Goal: Information Seeking & Learning: Learn about a topic

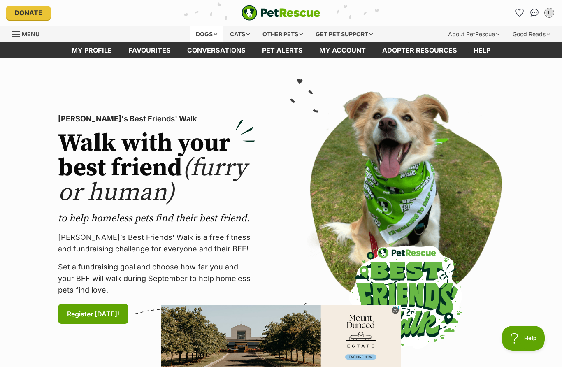
click at [201, 38] on div "Dogs" at bounding box center [206, 34] width 33 height 16
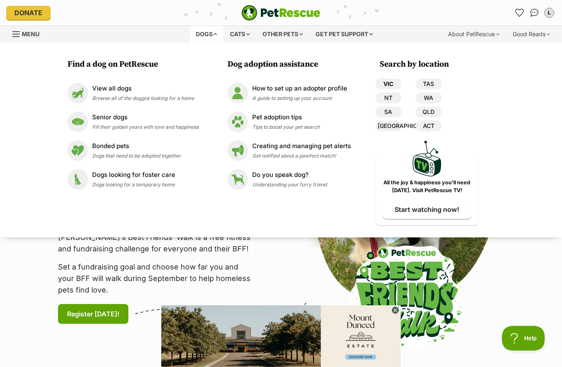
click at [395, 79] on link "VIC" at bounding box center [389, 84] width 26 height 11
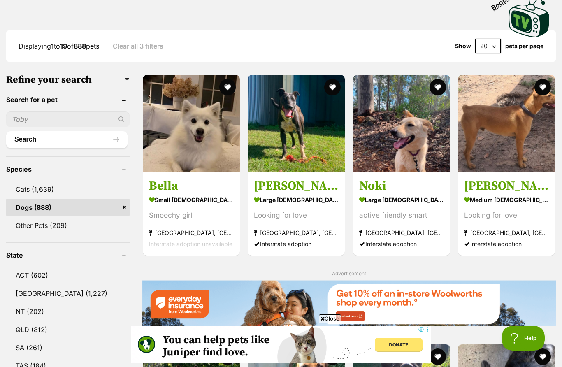
scroll to position [180, 0]
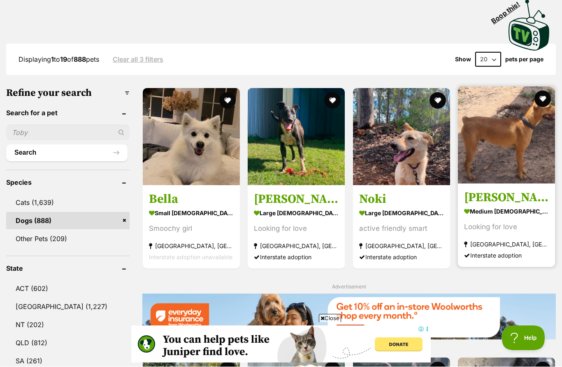
click at [521, 131] on img at bounding box center [506, 135] width 97 height 97
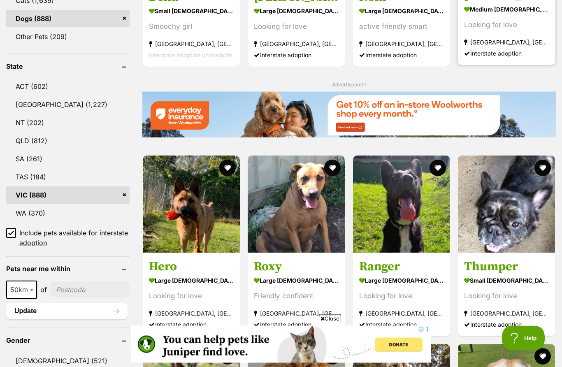
scroll to position [425, 0]
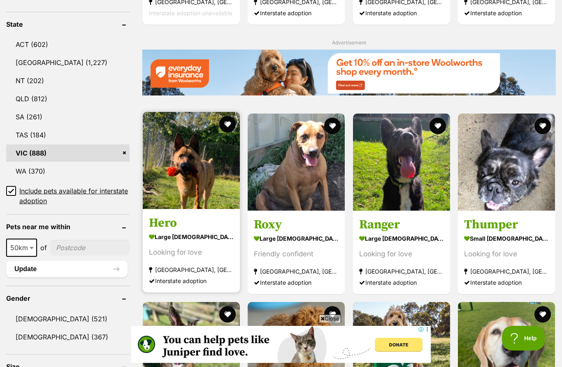
click at [181, 169] on img at bounding box center [191, 160] width 97 height 97
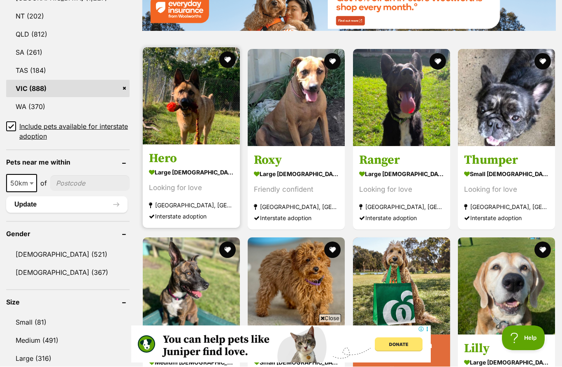
scroll to position [490, 0]
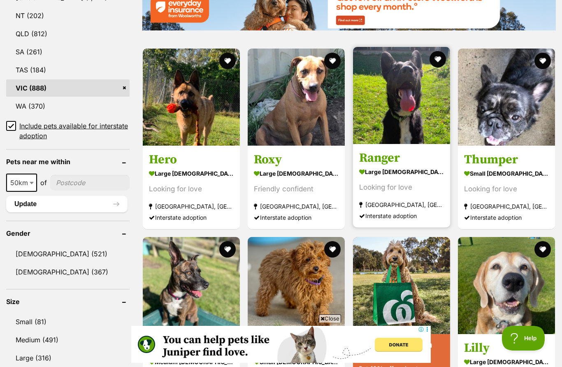
click at [402, 114] on img at bounding box center [401, 95] width 97 height 97
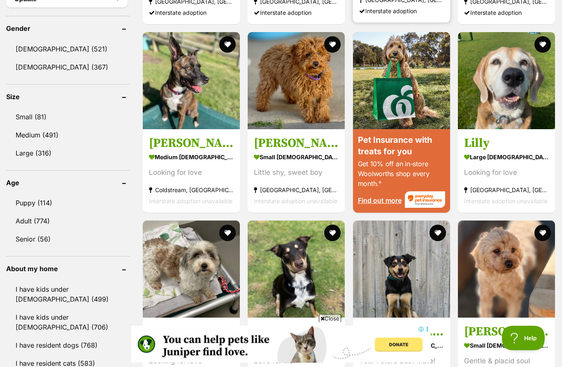
scroll to position [695, 0]
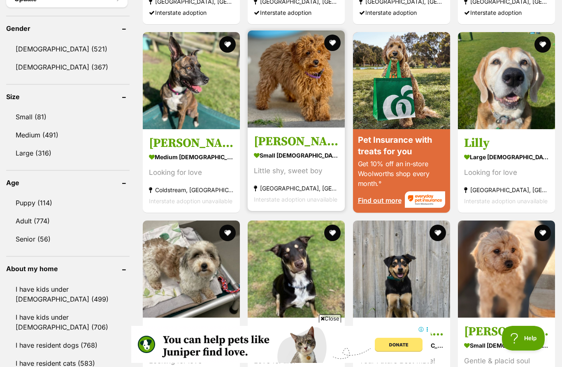
click at [299, 82] on img at bounding box center [296, 78] width 97 height 97
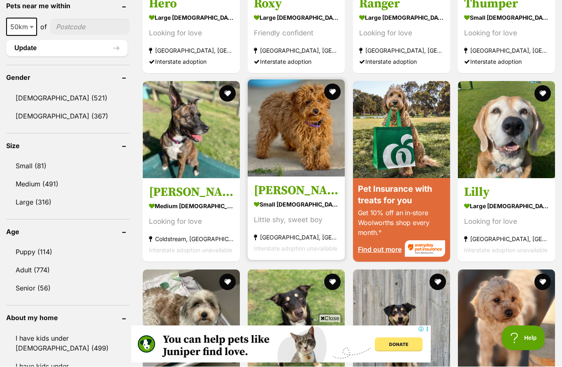
scroll to position [646, 0]
click at [302, 138] on img at bounding box center [296, 127] width 97 height 97
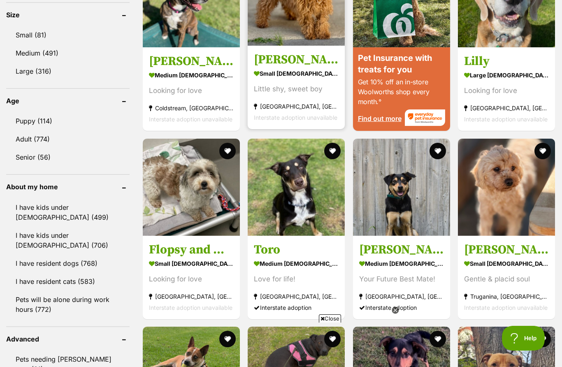
scroll to position [0, 0]
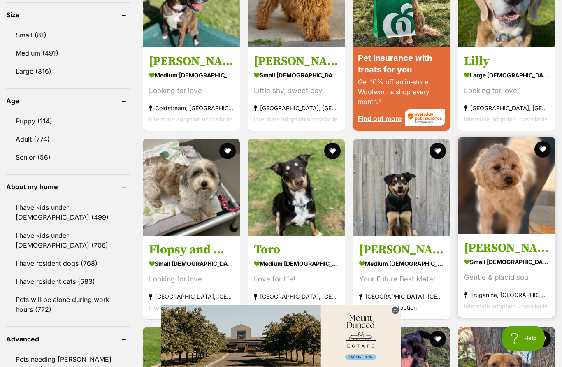
click at [521, 199] on img at bounding box center [506, 185] width 97 height 97
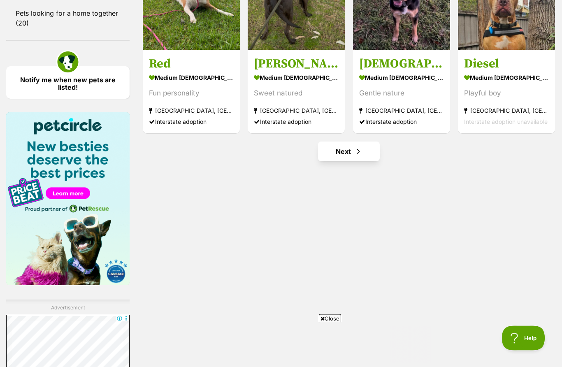
scroll to position [1151, 0]
click at [363, 150] on link "Next" at bounding box center [349, 152] width 62 height 20
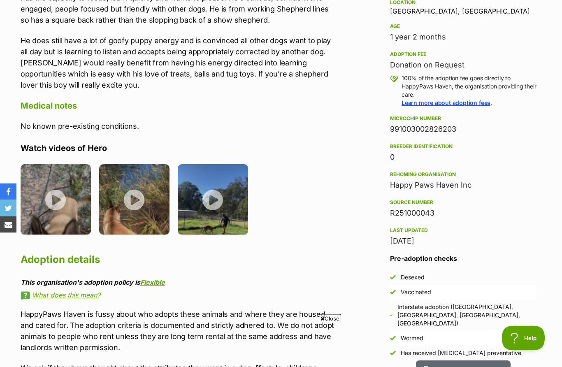
scroll to position [554, 0]
click at [46, 196] on img at bounding box center [56, 198] width 70 height 70
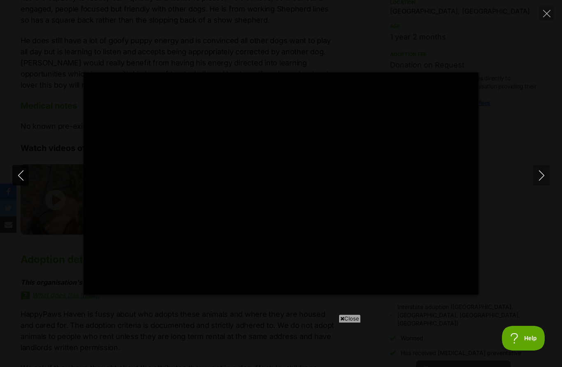
click at [22, 181] on icon "Previous" at bounding box center [20, 175] width 5 height 10
type input "0"
click at [507, 222] on div "Pause Play % buffered 00:00 -00:07 Unmute Mute Disable captions Enable captions…" at bounding box center [281, 183] width 562 height 222
type input "27.43"
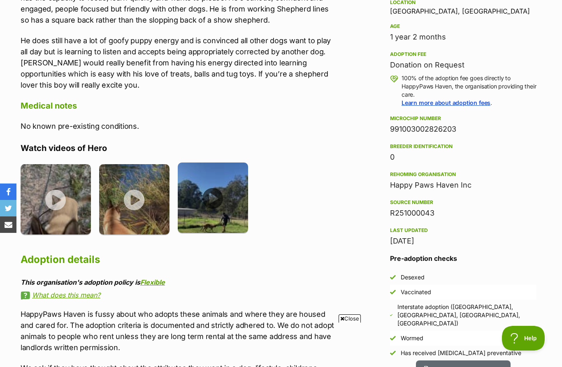
click at [219, 200] on img at bounding box center [213, 198] width 70 height 70
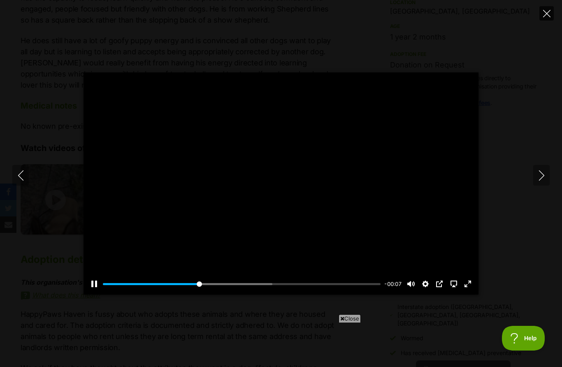
click at [545, 12] on icon "Close" at bounding box center [546, 13] width 7 height 7
type input "35.73"
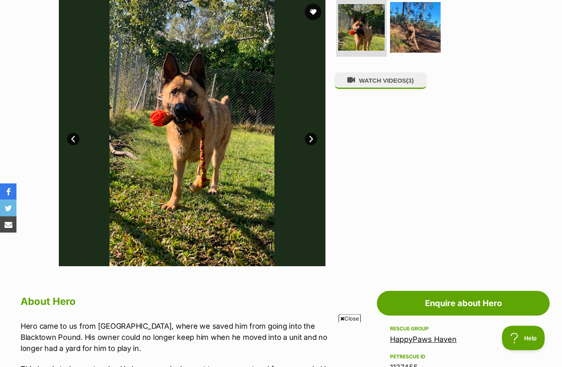
scroll to position [123, 0]
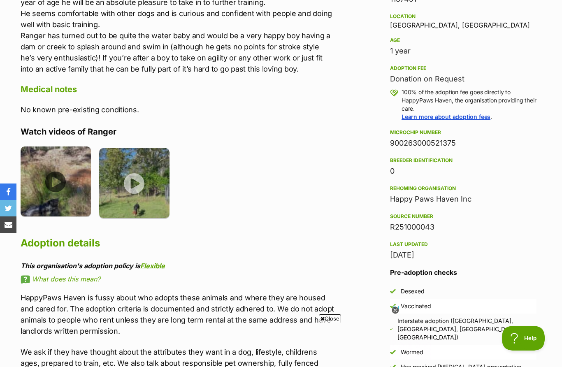
click at [49, 184] on img at bounding box center [56, 182] width 70 height 70
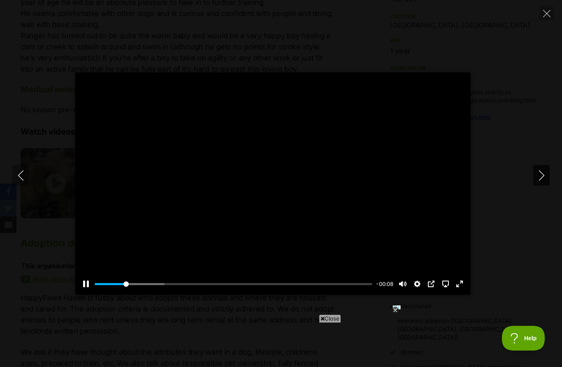
click at [540, 181] on icon "Next" at bounding box center [542, 175] width 10 height 10
type input "12.65"
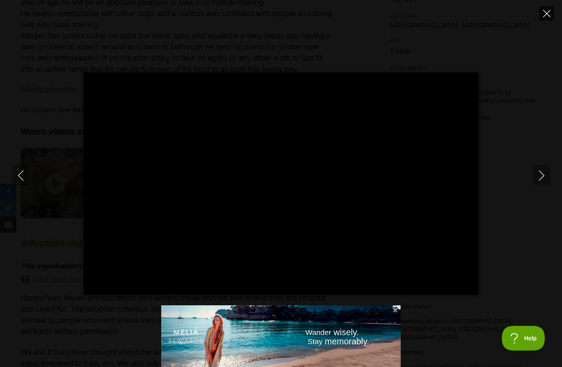
click at [545, 16] on icon "Close" at bounding box center [546, 13] width 7 height 7
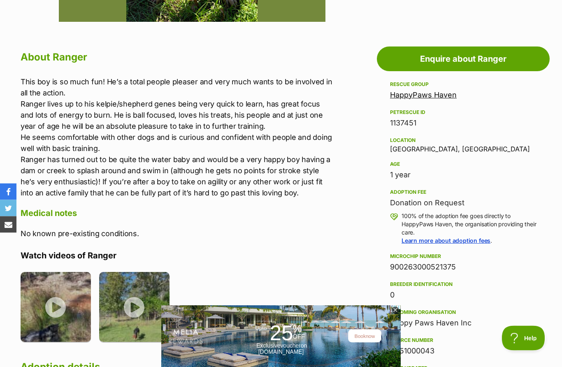
scroll to position [410, 0]
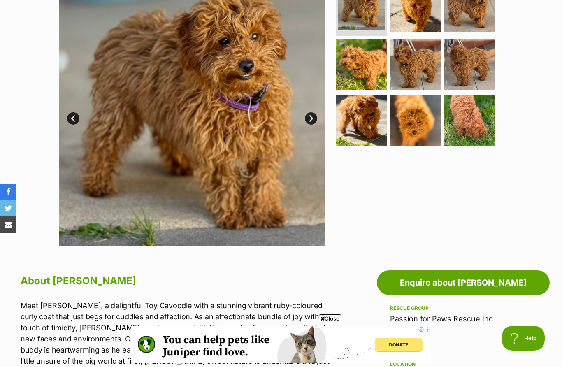
scroll to position [146, 0]
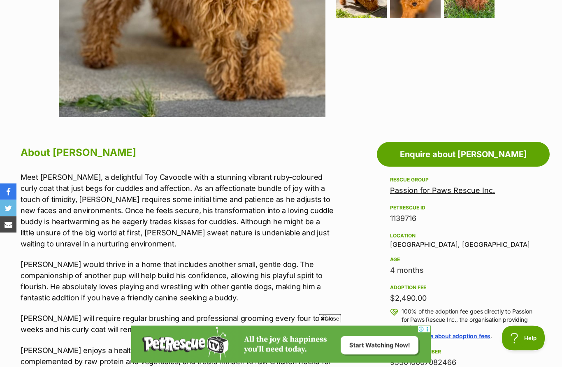
scroll to position [290, 0]
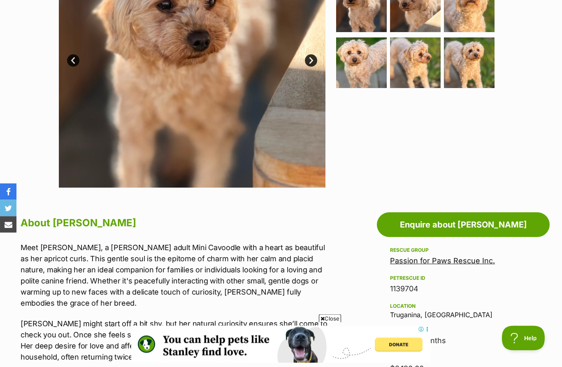
scroll to position [239, 0]
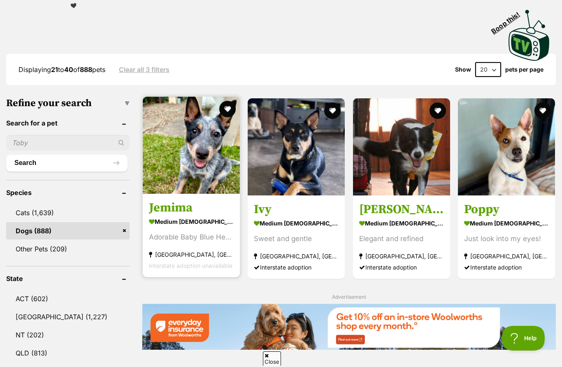
click at [151, 165] on img at bounding box center [191, 145] width 97 height 97
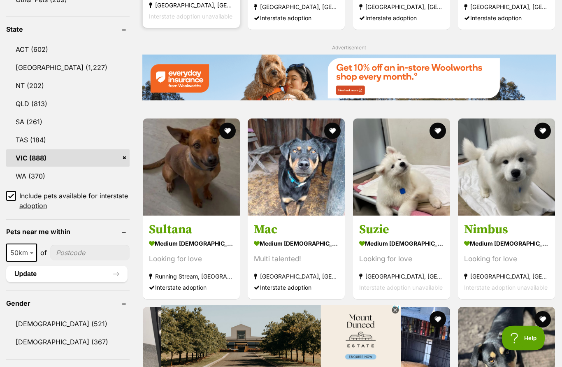
scroll to position [420, 0]
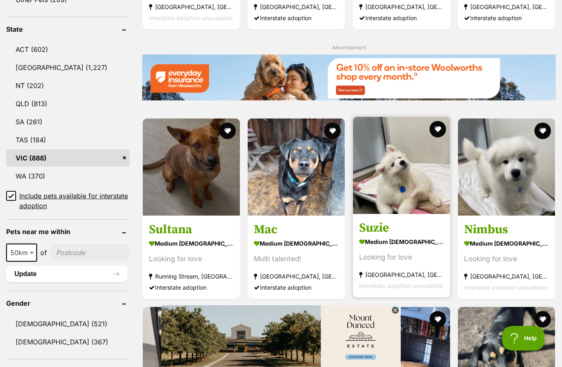
click at [422, 170] on img at bounding box center [401, 165] width 97 height 97
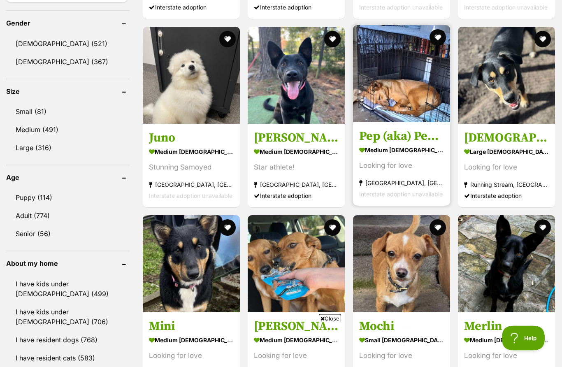
scroll to position [700, 0]
click at [413, 79] on img at bounding box center [401, 73] width 97 height 97
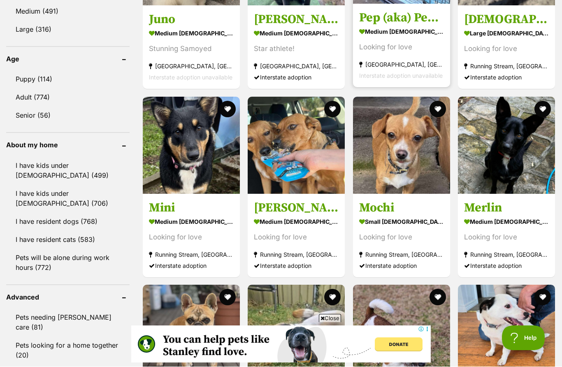
scroll to position [819, 0]
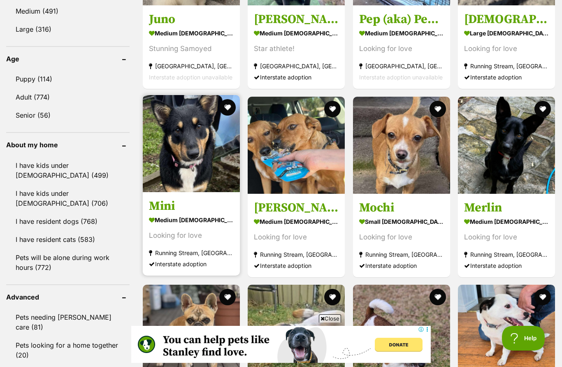
click at [172, 130] on img at bounding box center [191, 143] width 97 height 97
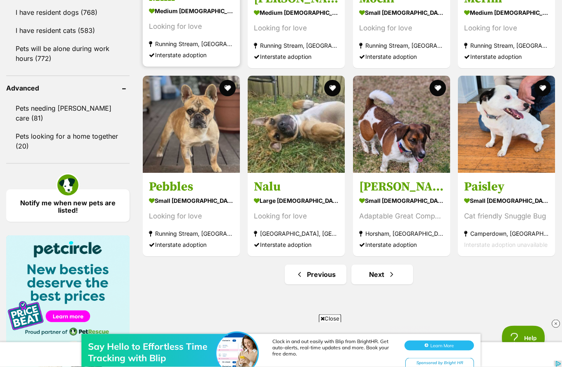
scroll to position [1028, 0]
click at [391, 274] on span "Next page" at bounding box center [392, 275] width 8 height 10
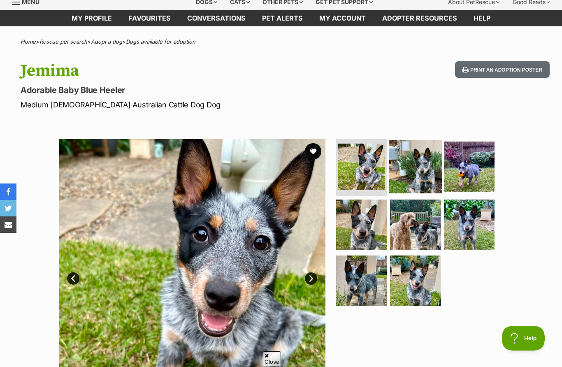
click at [429, 171] on img at bounding box center [415, 166] width 53 height 53
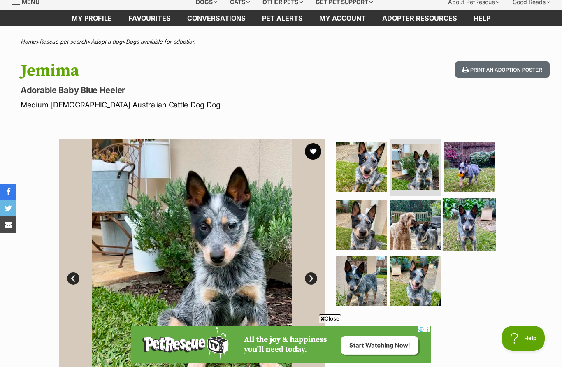
click at [471, 232] on img at bounding box center [469, 224] width 53 height 53
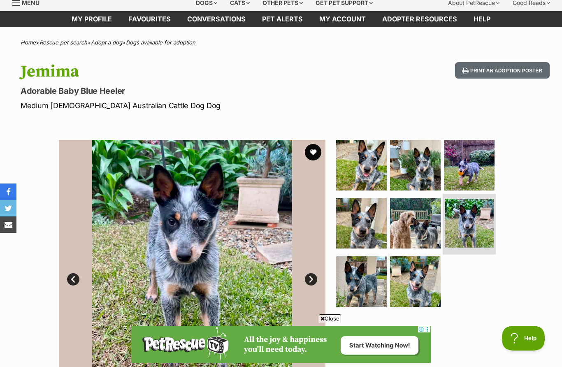
scroll to position [31, 0]
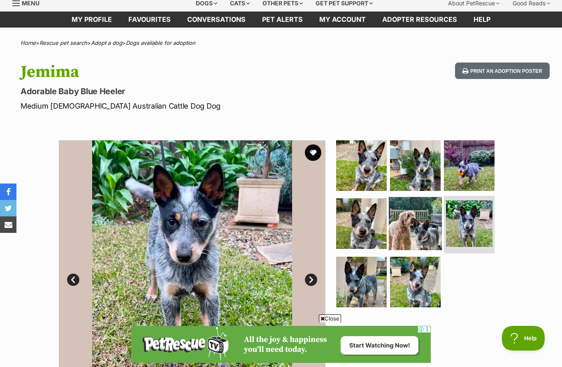
click at [416, 235] on img at bounding box center [415, 223] width 53 height 53
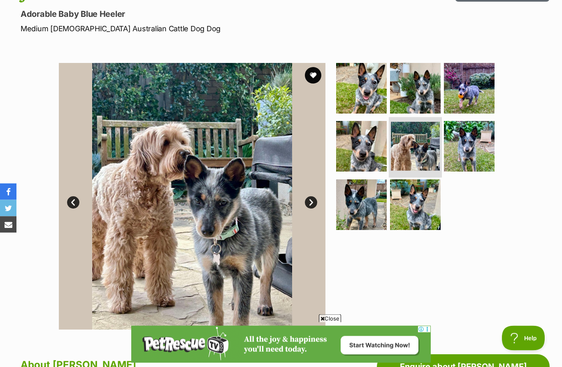
scroll to position [109, 0]
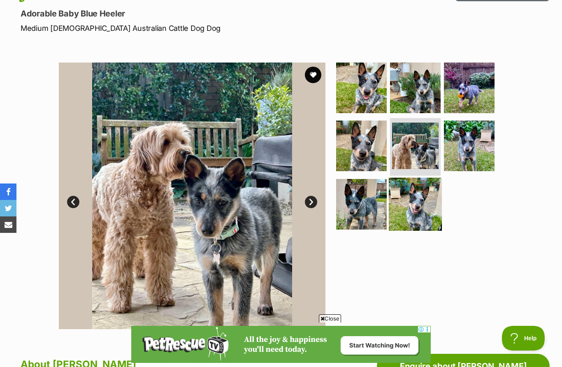
click at [416, 202] on img at bounding box center [415, 204] width 53 height 53
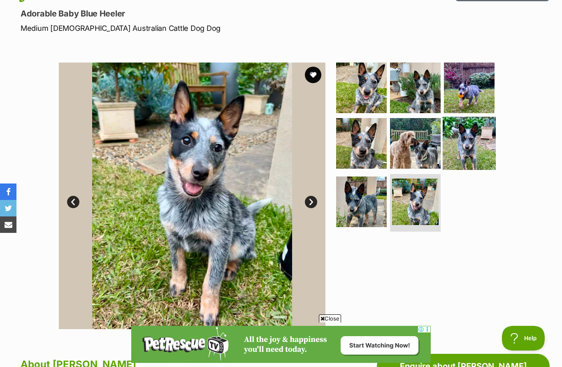
click at [476, 138] on img at bounding box center [469, 143] width 53 height 53
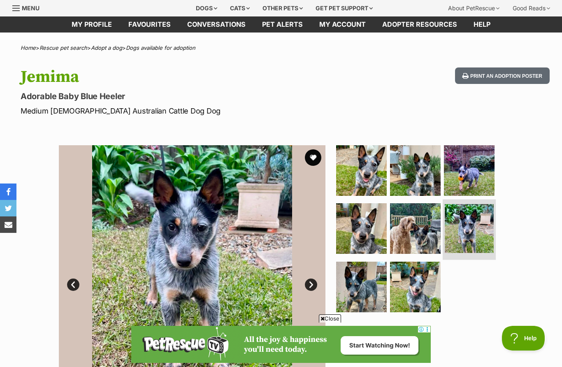
scroll to position [0, 0]
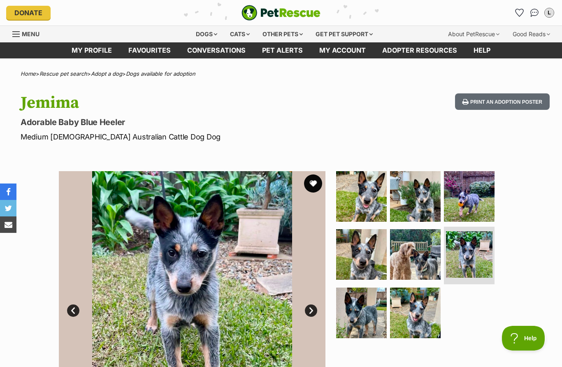
click at [314, 179] on button "favourite" at bounding box center [313, 183] width 18 height 18
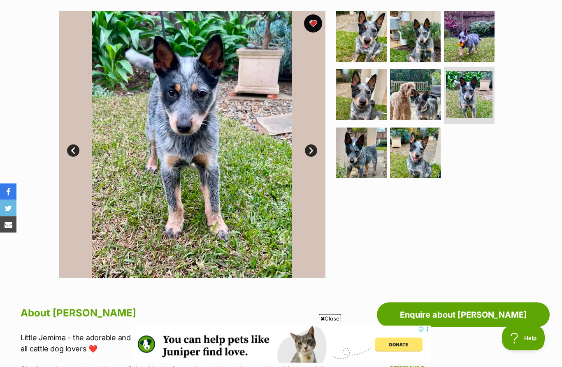
scroll to position [116, 0]
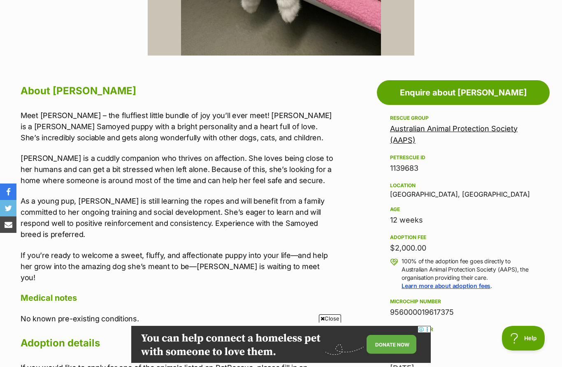
scroll to position [382, 0]
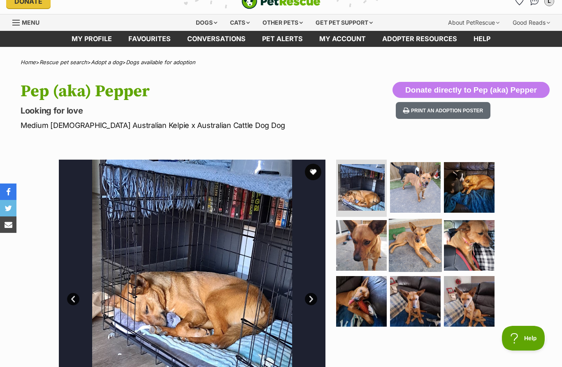
click at [424, 257] on img at bounding box center [415, 245] width 53 height 53
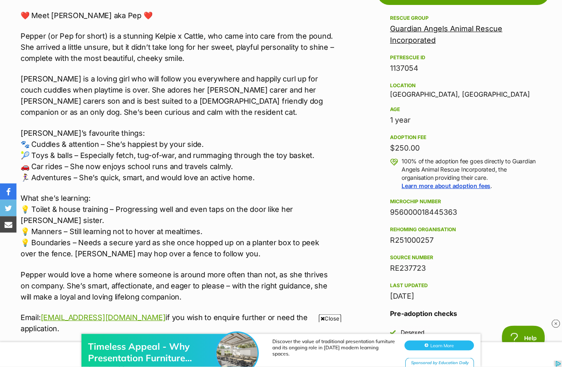
scroll to position [475, 0]
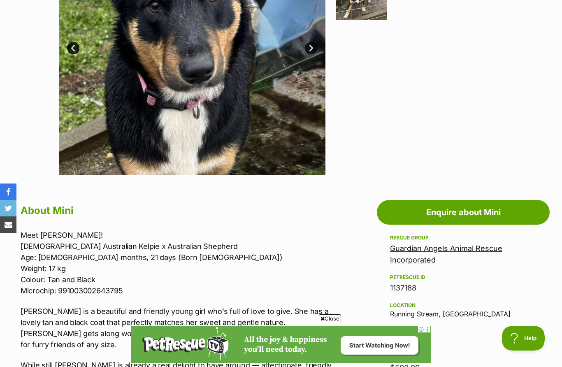
scroll to position [244, 0]
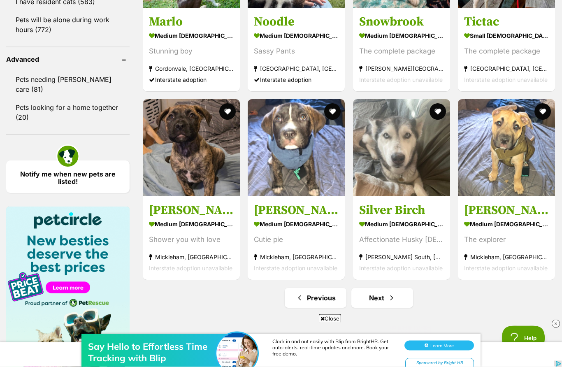
scroll to position [1056, 0]
click at [392, 302] on span "Next page" at bounding box center [392, 298] width 8 height 10
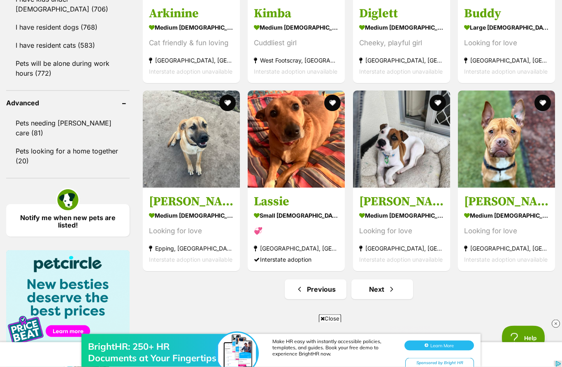
scroll to position [1013, 0]
click at [389, 296] on link "Next" at bounding box center [382, 289] width 62 height 20
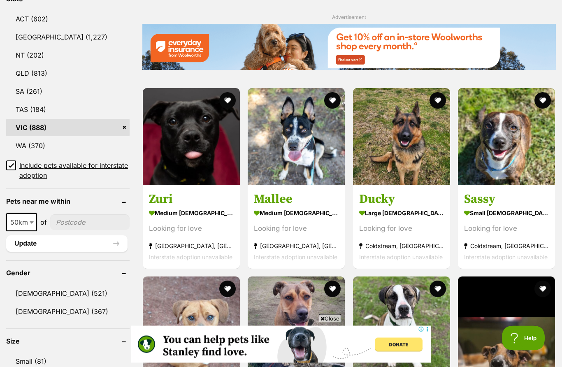
scroll to position [450, 0]
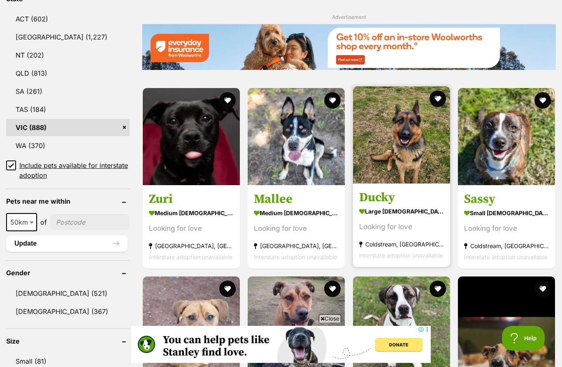
click at [416, 155] on img at bounding box center [401, 134] width 97 height 97
